Goal: Information Seeking & Learning: Find specific page/section

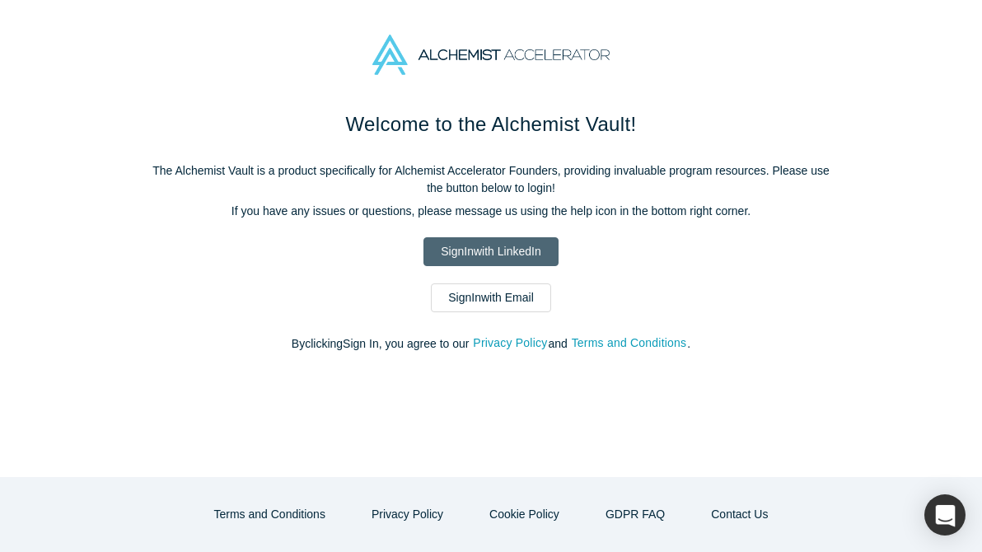
click at [516, 253] on link "Sign In with LinkedIn" at bounding box center [490, 251] width 134 height 29
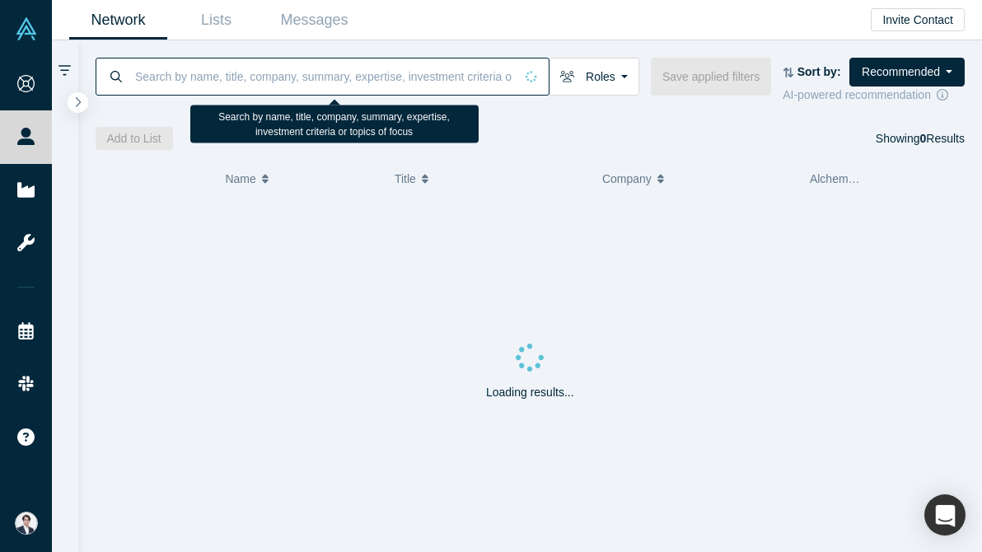
click at [322, 72] on input at bounding box center [323, 76] width 380 height 39
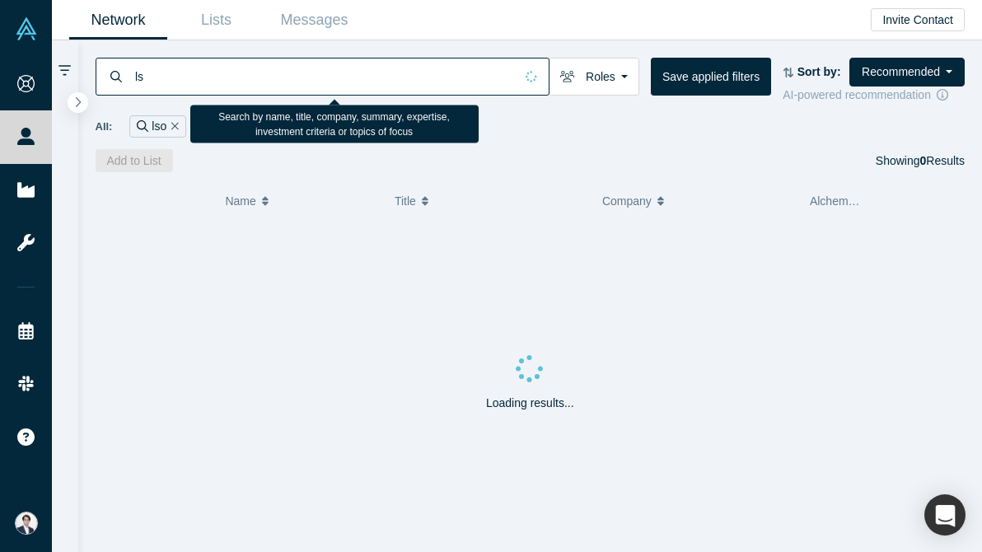
type input "l"
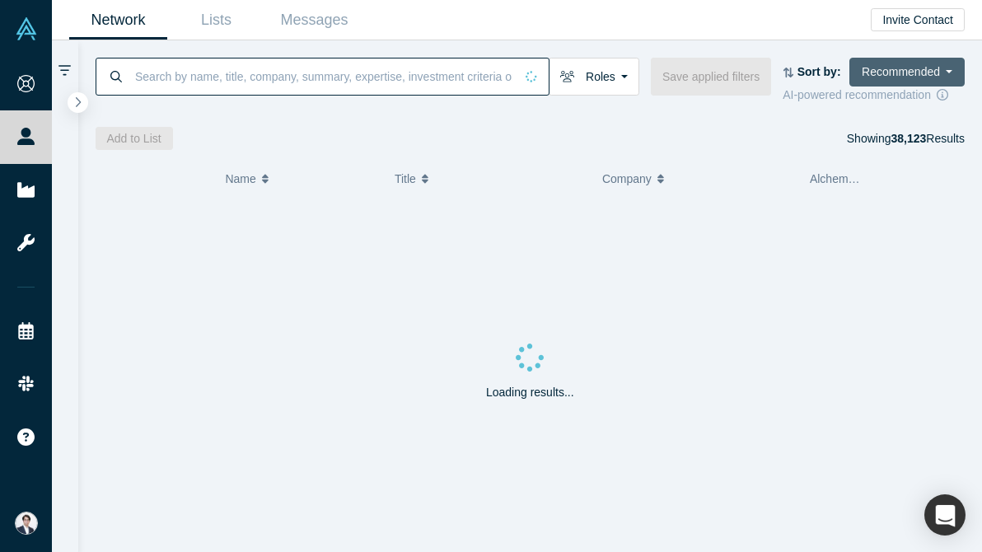
click at [901, 66] on button "Recommended" at bounding box center [906, 72] width 115 height 29
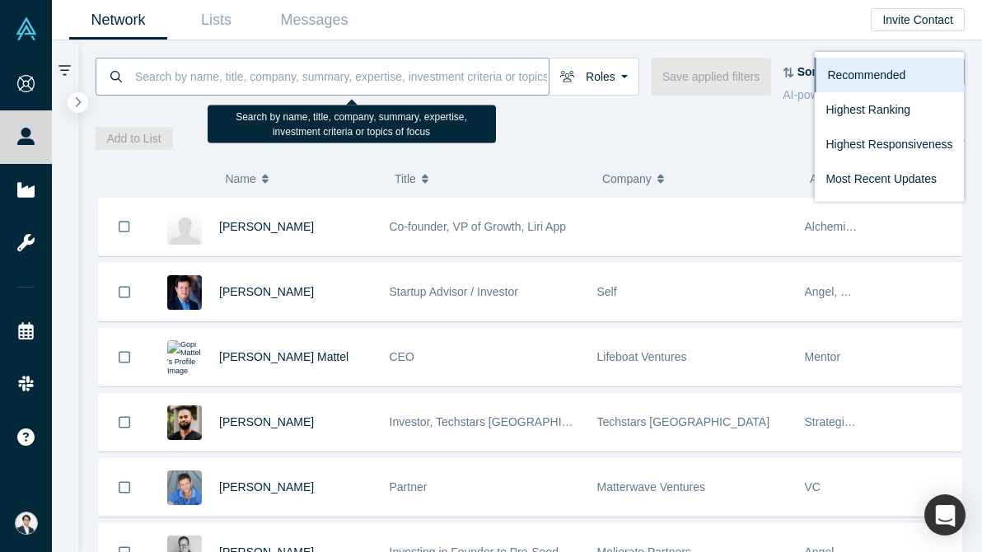
click at [449, 86] on input at bounding box center [340, 76] width 415 height 39
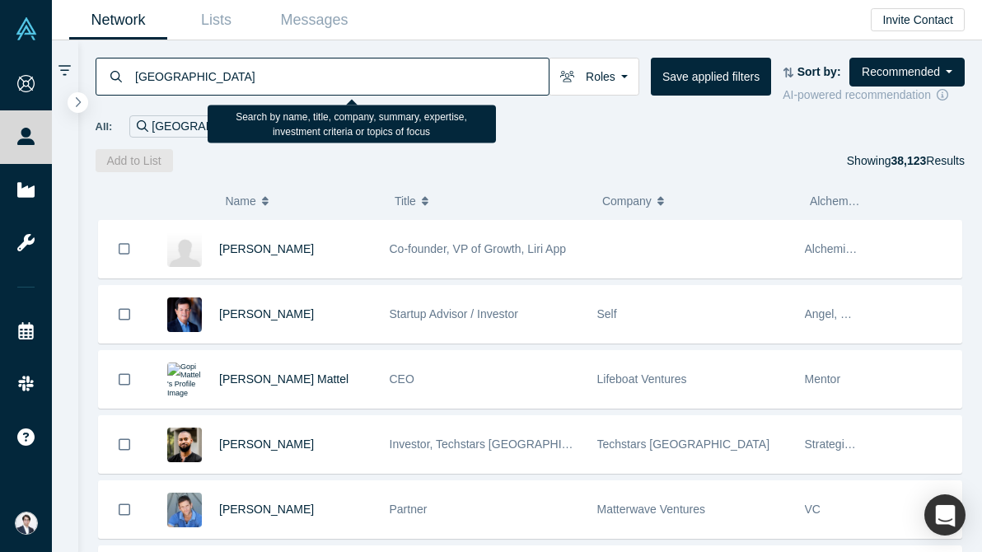
type input "[GEOGRAPHIC_DATA]"
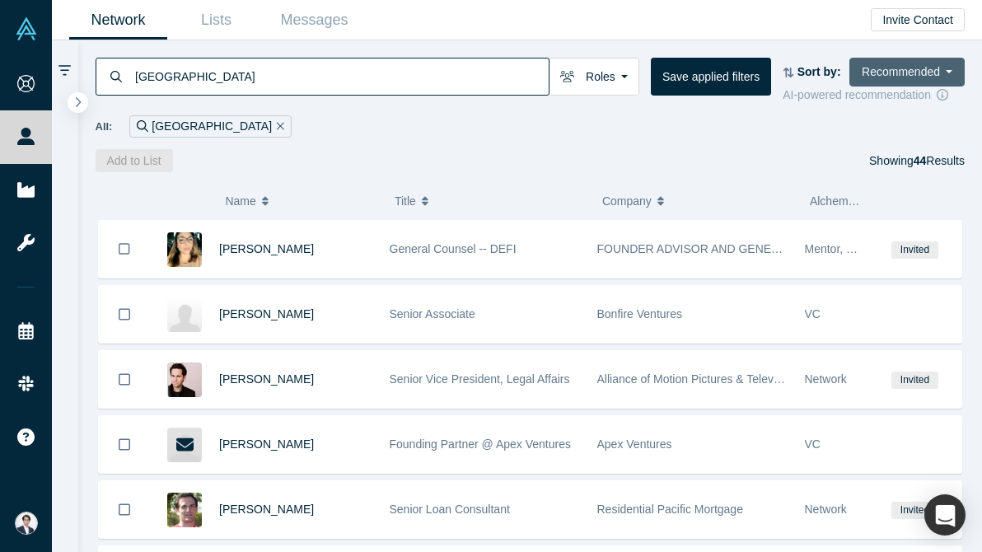
click at [933, 71] on button "Recommended" at bounding box center [906, 72] width 115 height 29
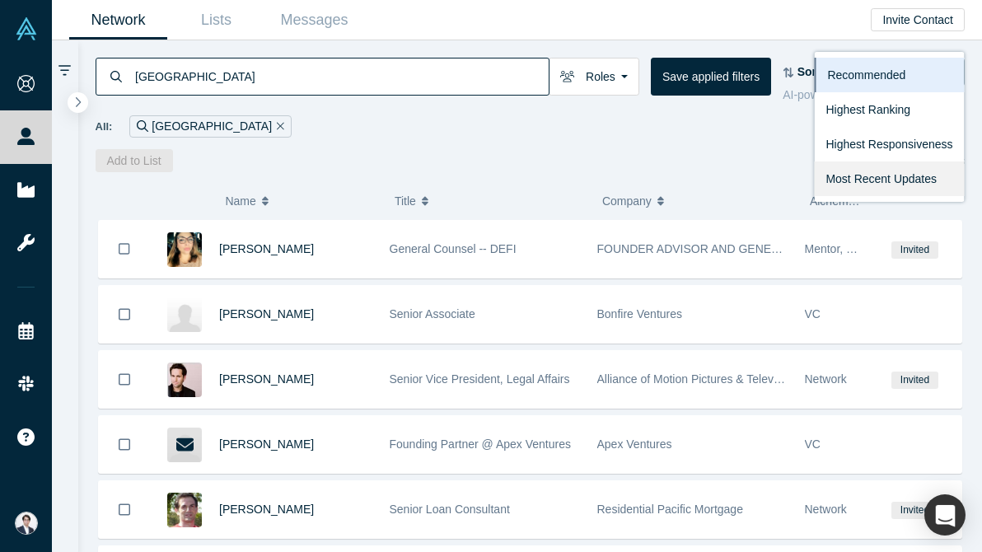
click at [887, 169] on link "Most Recent Updates" at bounding box center [889, 178] width 150 height 35
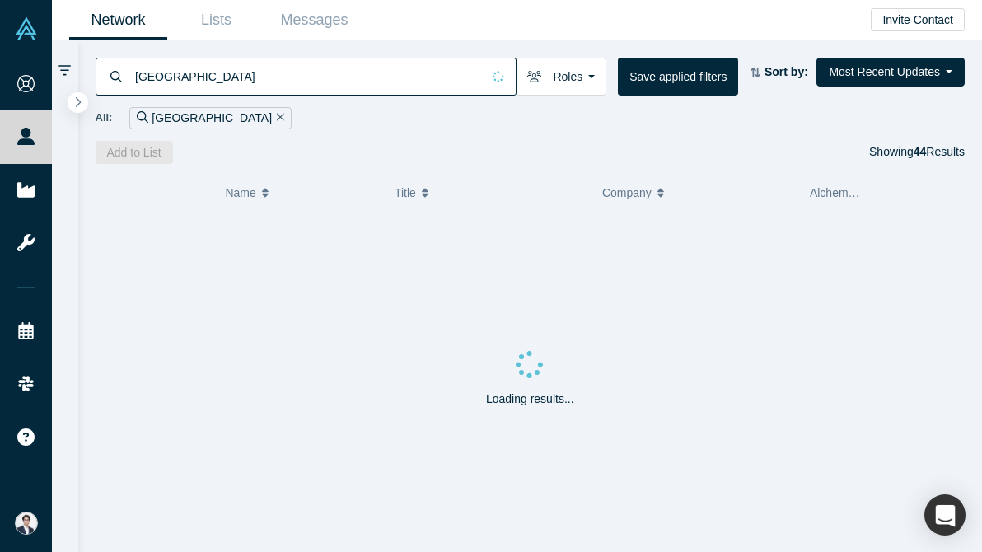
click at [398, 128] on div "All: [GEOGRAPHIC_DATA]" at bounding box center [531, 118] width 870 height 22
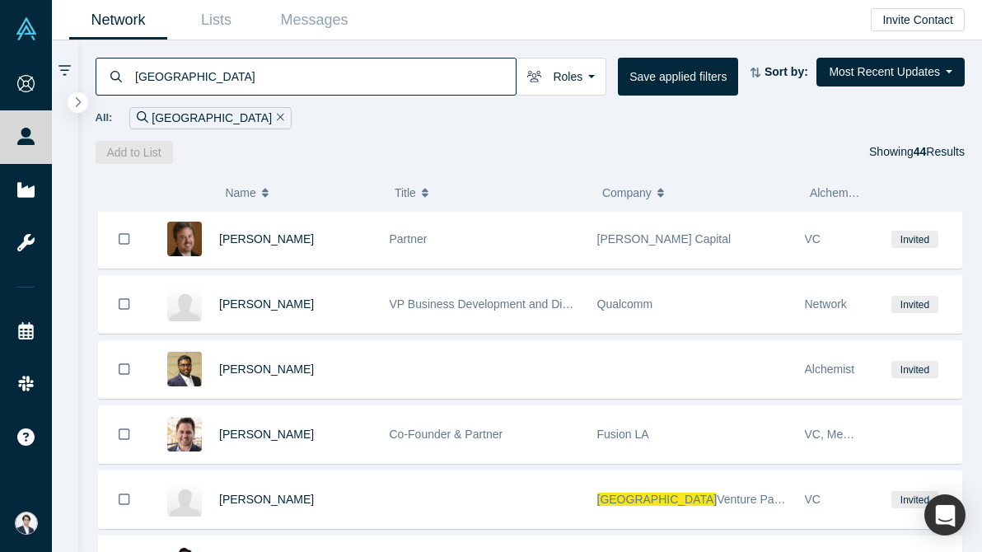
scroll to position [790, 0]
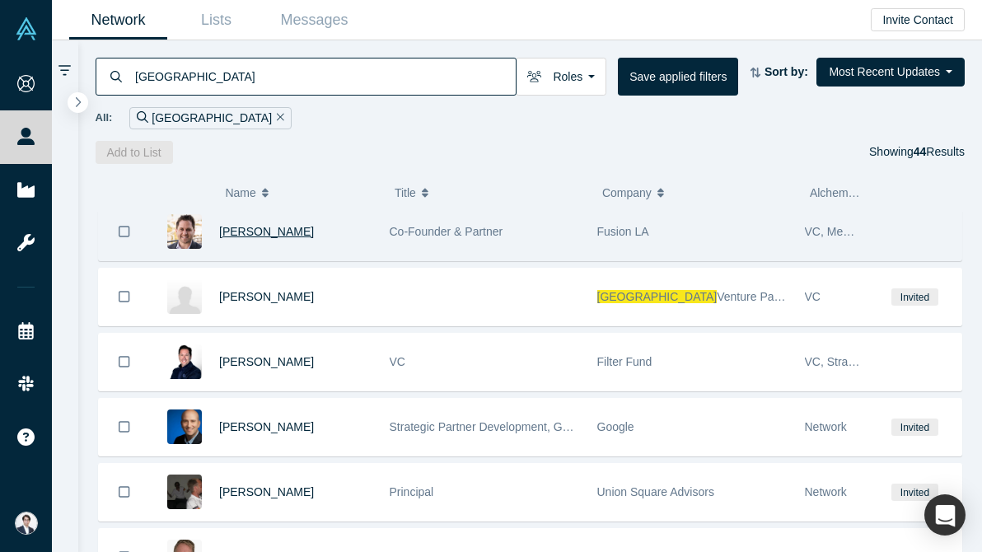
click at [254, 226] on span "[PERSON_NAME]" at bounding box center [266, 231] width 95 height 13
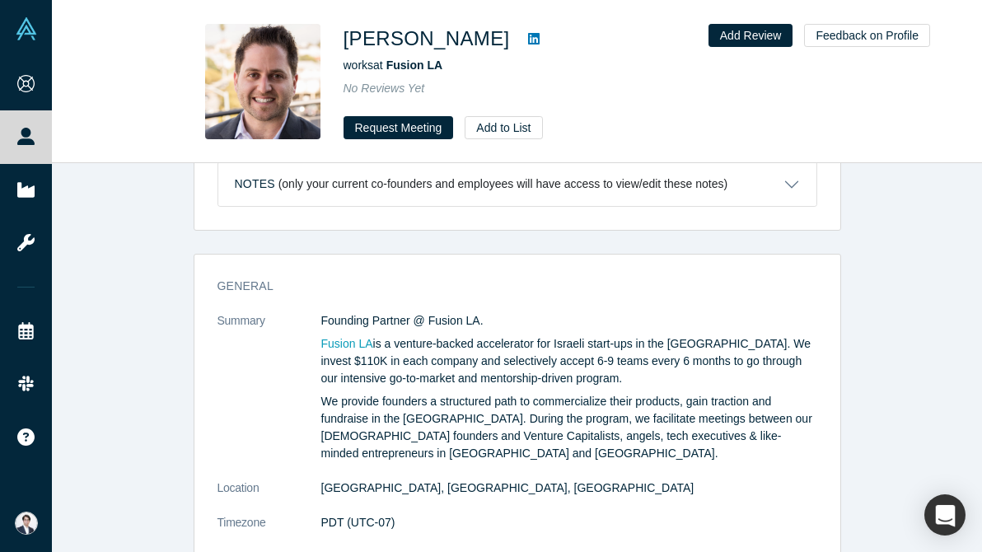
scroll to position [657, 0]
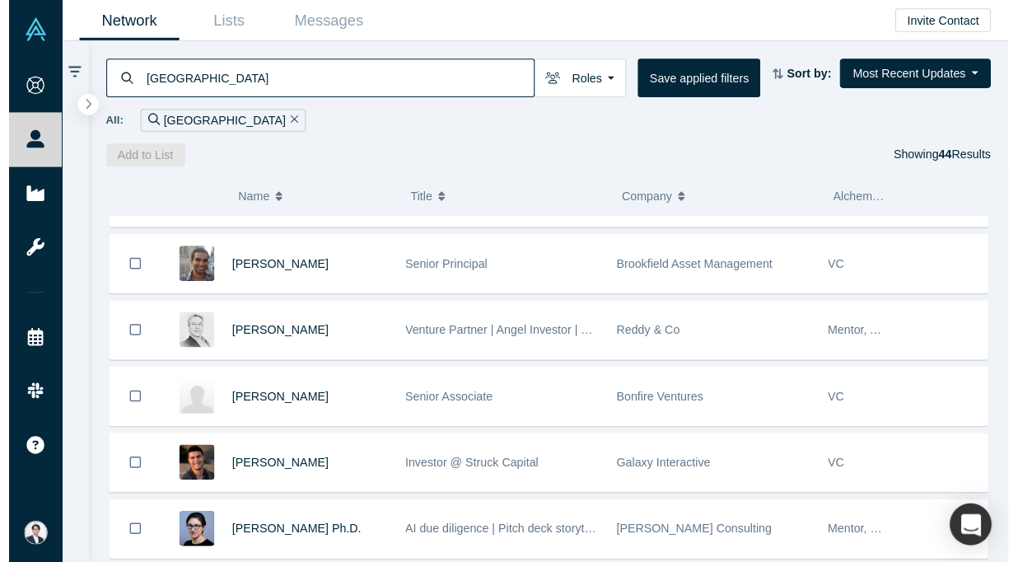
scroll to position [2560, 0]
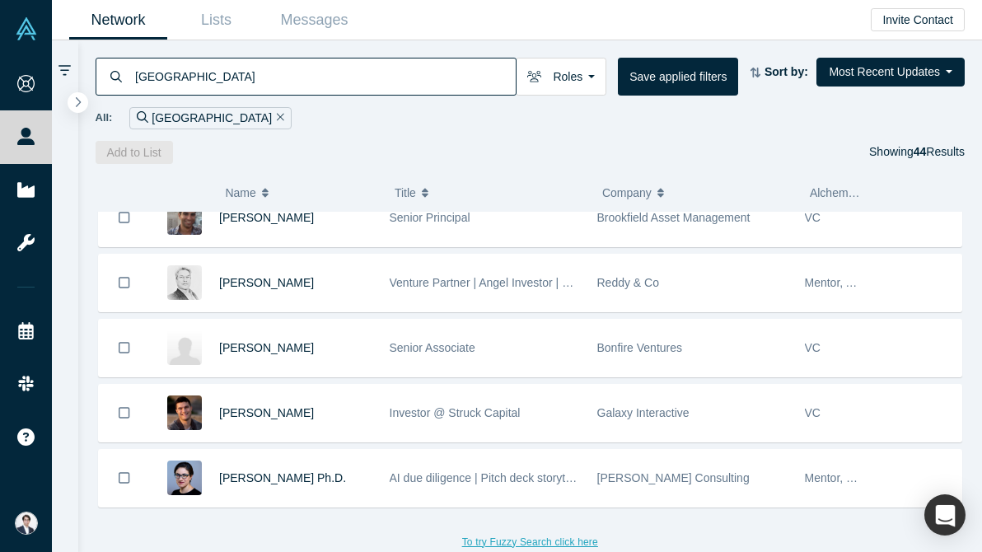
click at [540, 541] on button "To try Fuzzy Search click here" at bounding box center [529, 541] width 159 height 21
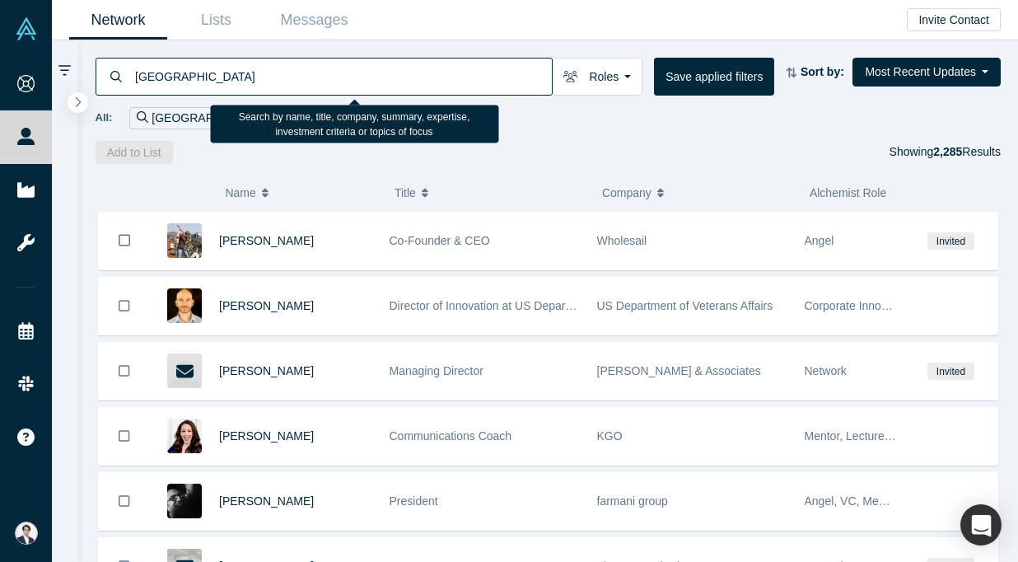
click at [292, 79] on input "[GEOGRAPHIC_DATA]" at bounding box center [342, 76] width 418 height 39
click at [292, 79] on input "[PERSON_NAME]" at bounding box center [342, 76] width 418 height 39
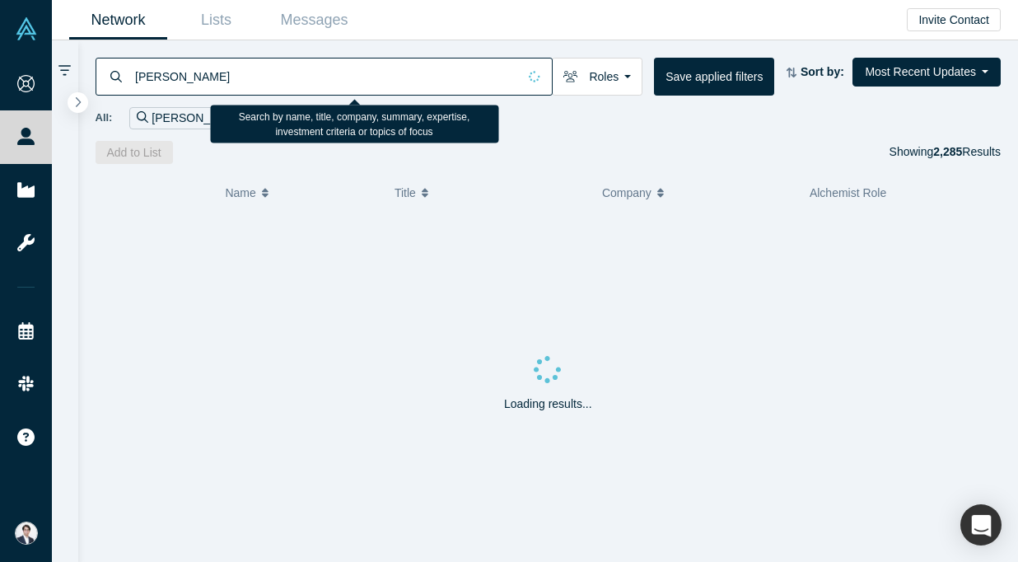
click at [292, 79] on input "[PERSON_NAME]" at bounding box center [325, 76] width 384 height 39
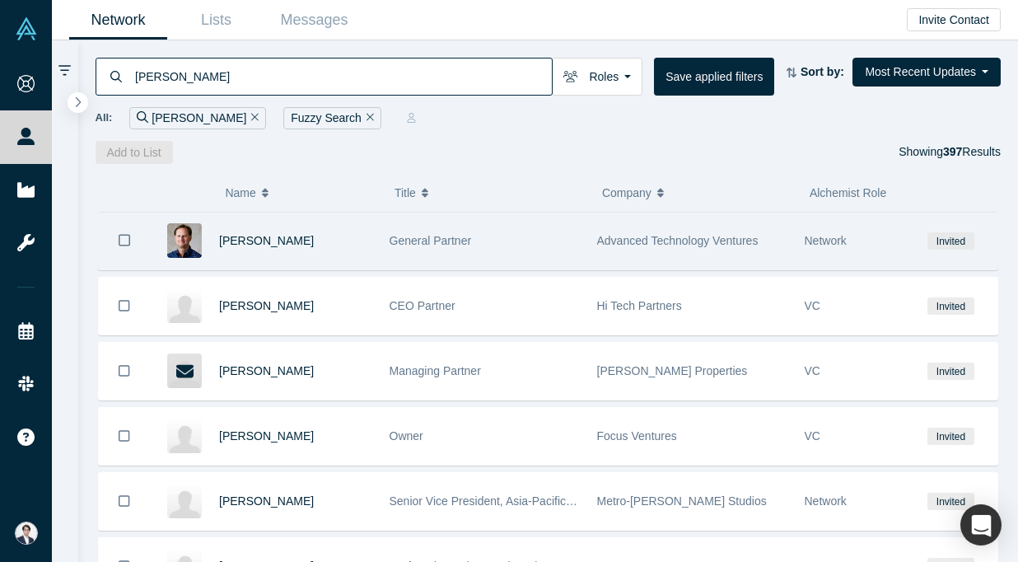
type input "[PERSON_NAME]"
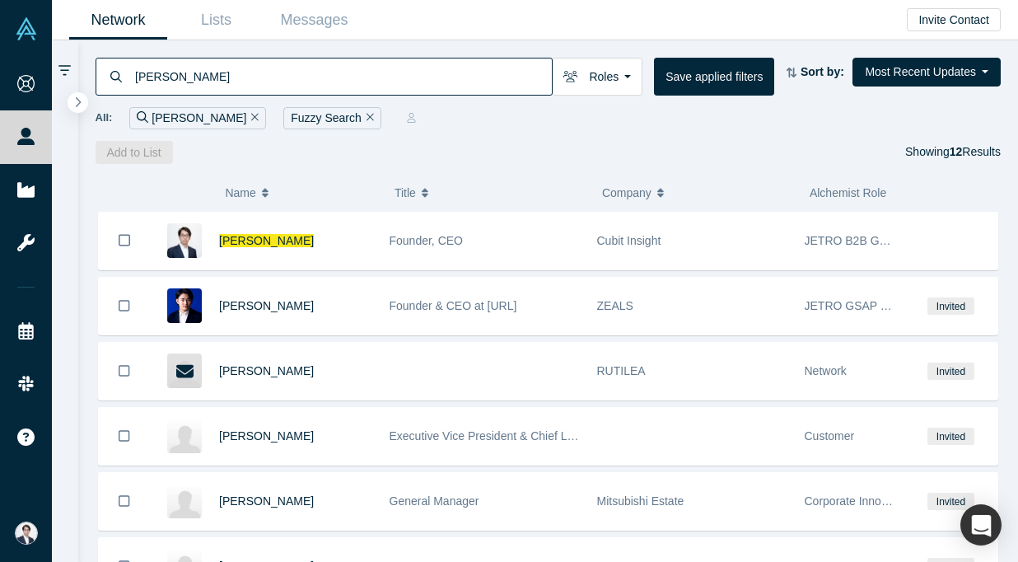
click at [366, 114] on icon "Remove Filter" at bounding box center [369, 117] width 7 height 12
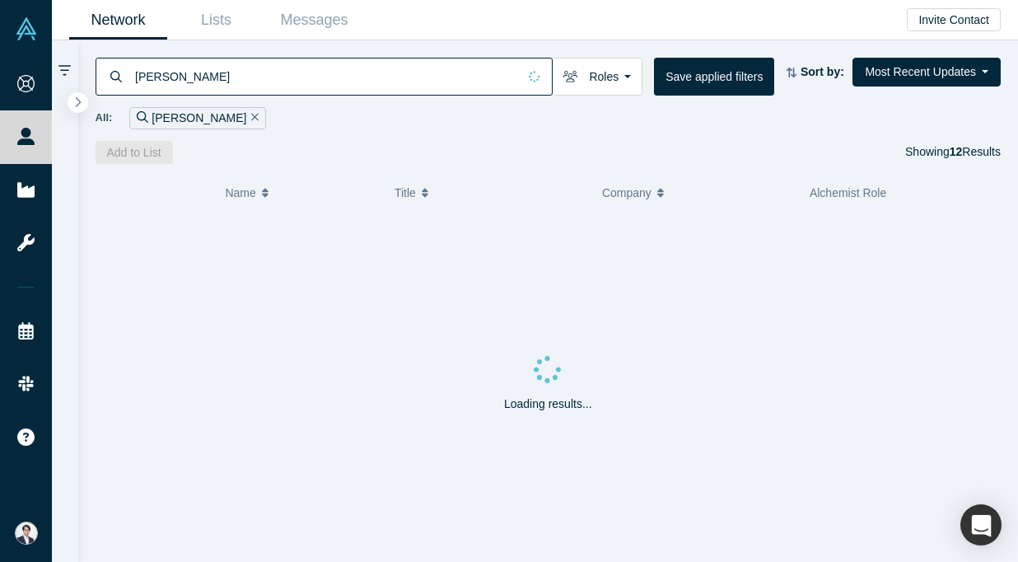
click at [347, 73] on input "[PERSON_NAME]" at bounding box center [325, 76] width 384 height 39
